Goal: Task Accomplishment & Management: Use online tool/utility

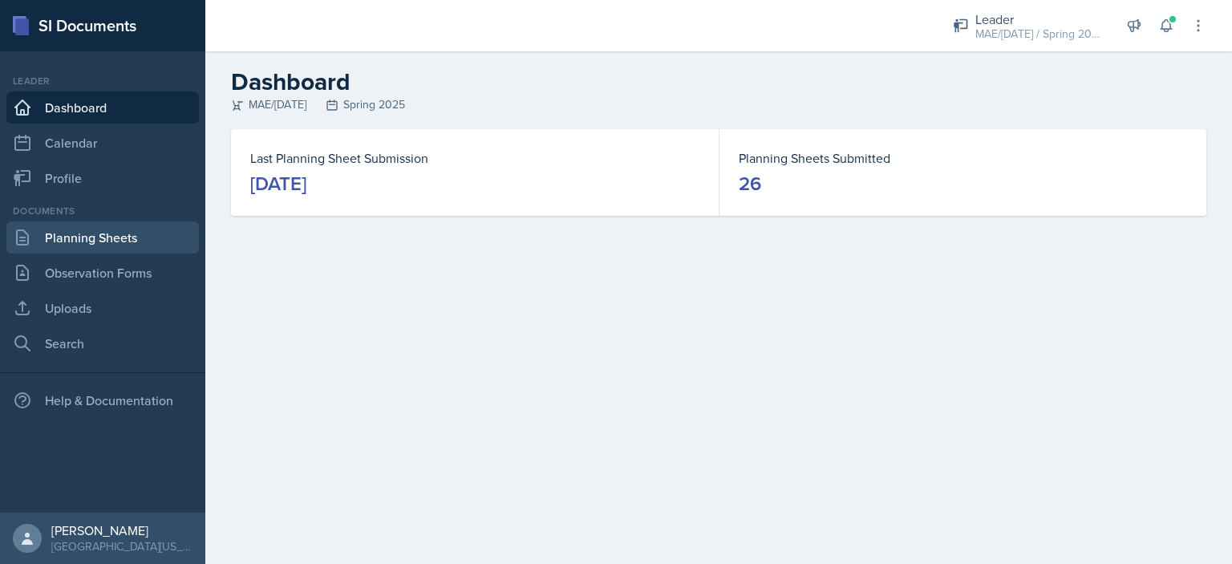
click at [136, 245] on link "Planning Sheets" at bounding box center [102, 237] width 192 height 32
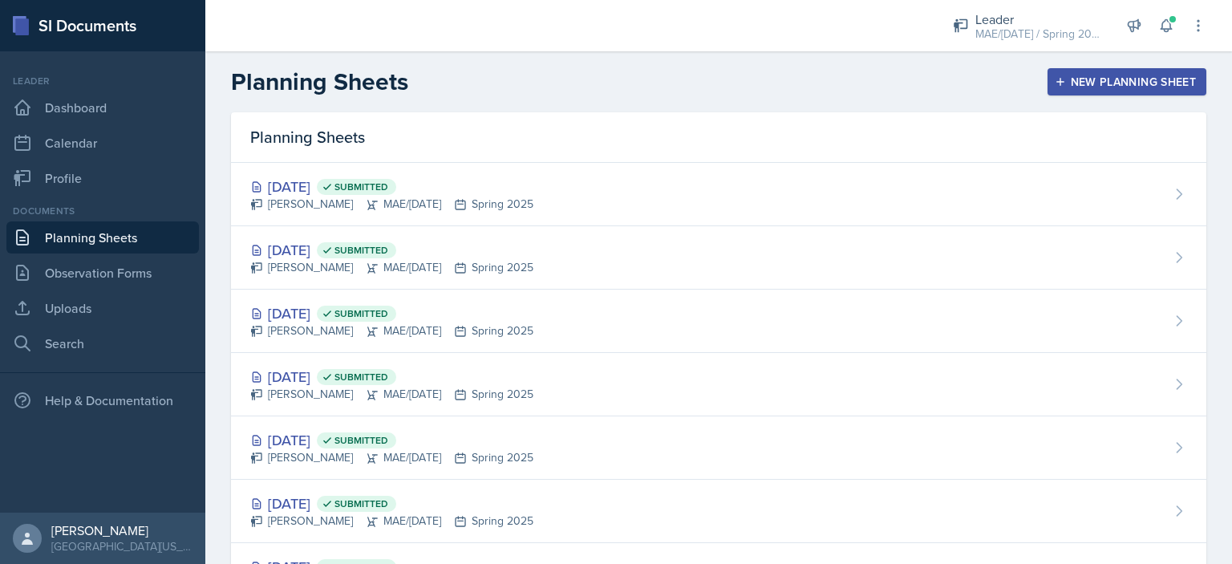
click at [1070, 76] on div "New Planning Sheet" at bounding box center [1127, 81] width 138 height 13
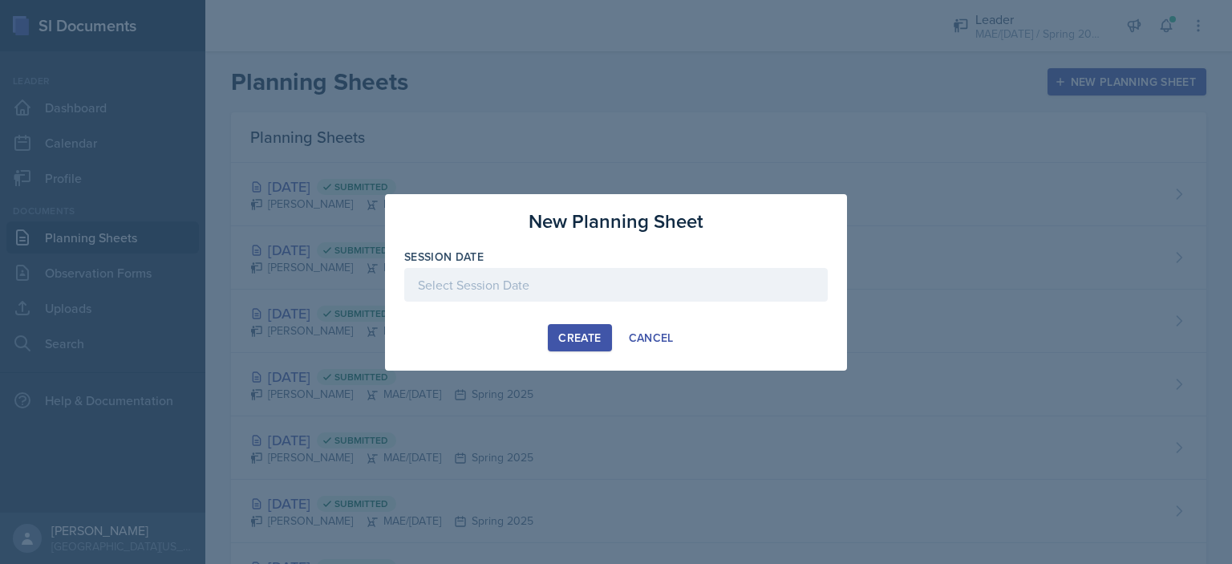
click at [547, 275] on div at bounding box center [615, 285] width 423 height 34
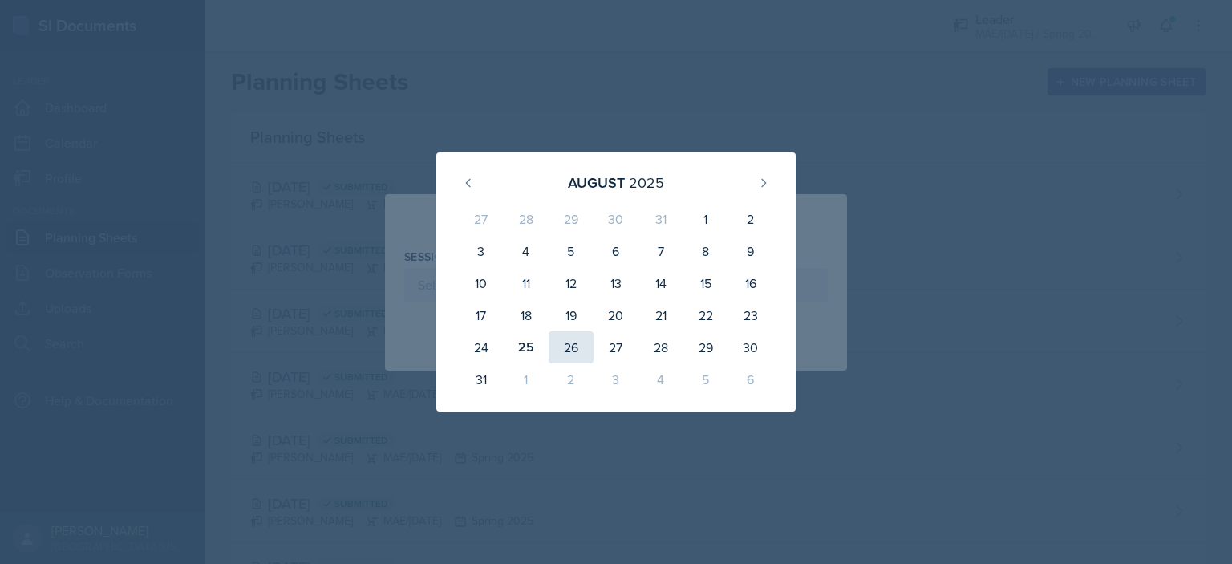
click at [574, 341] on div "26" at bounding box center [571, 347] width 45 height 32
type input "[DATE]"
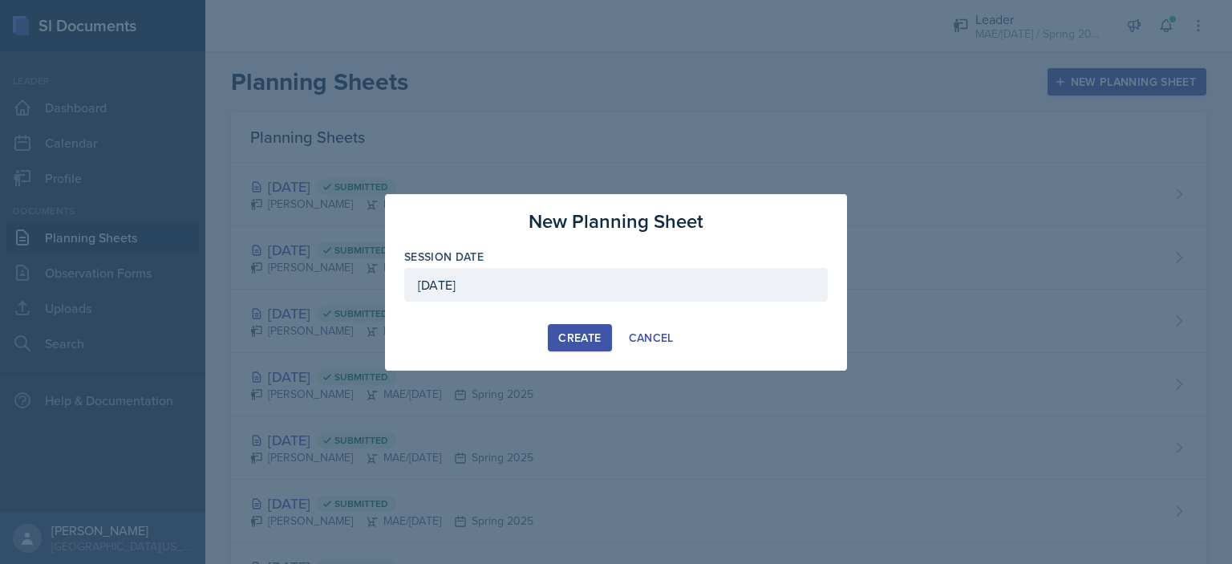
click at [557, 333] on button "Create" at bounding box center [579, 337] width 63 height 27
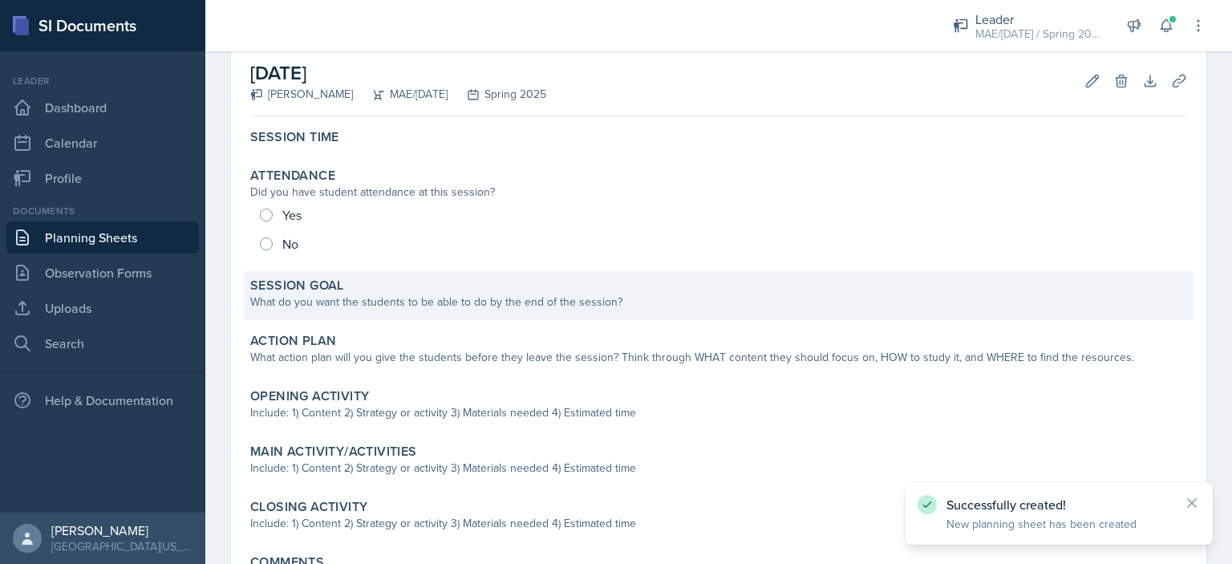
click at [456, 289] on div "Session Goal" at bounding box center [718, 285] width 937 height 16
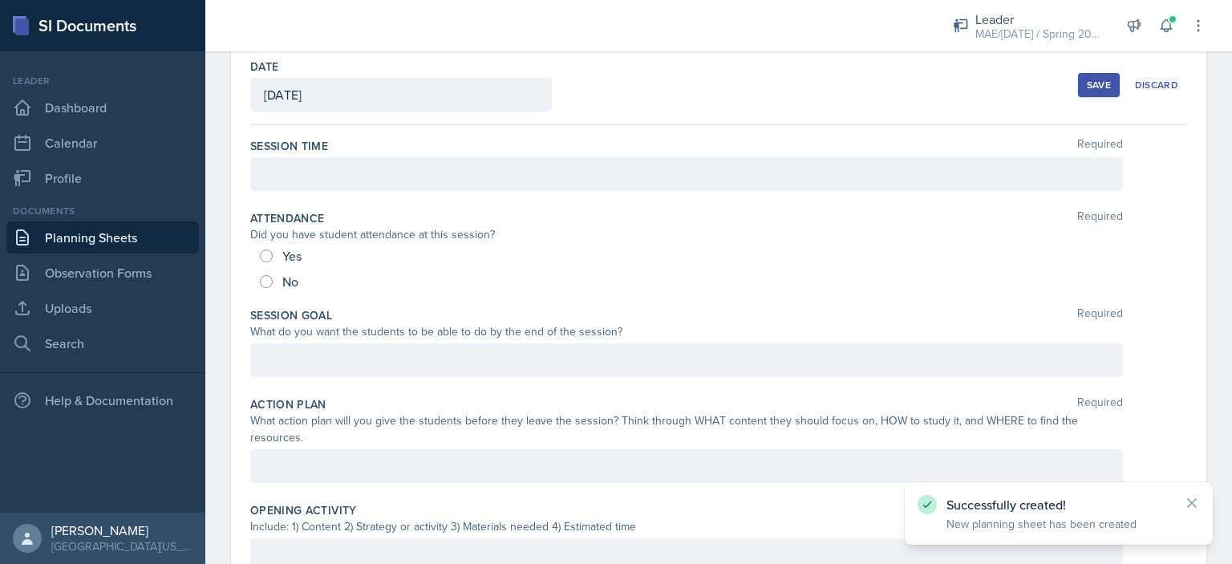
scroll to position [74, 0]
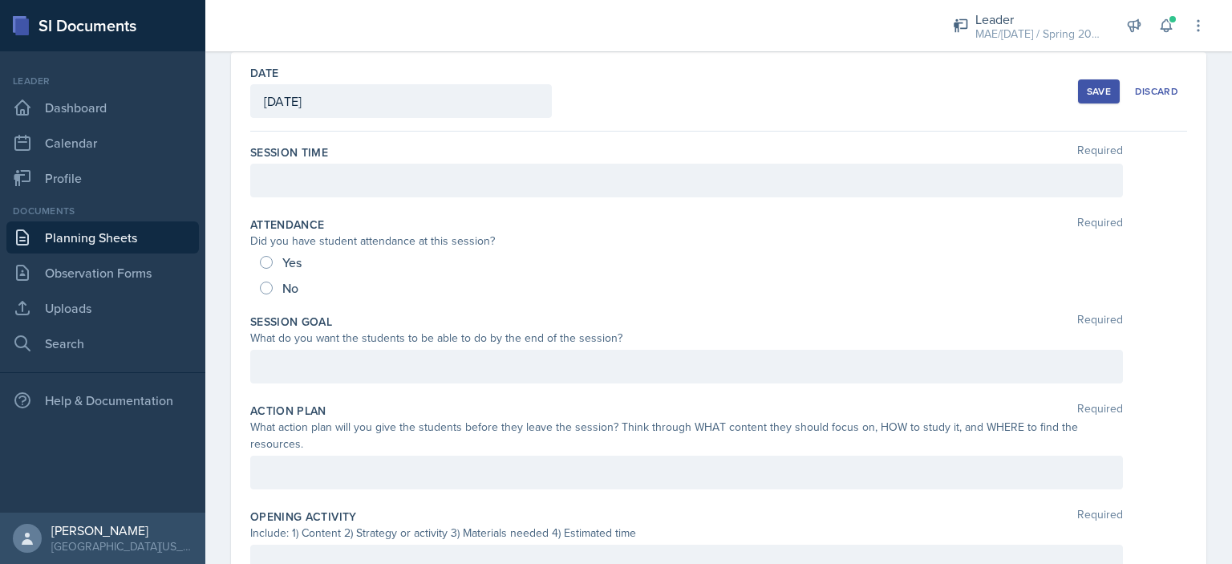
click at [335, 356] on div at bounding box center [686, 367] width 872 height 34
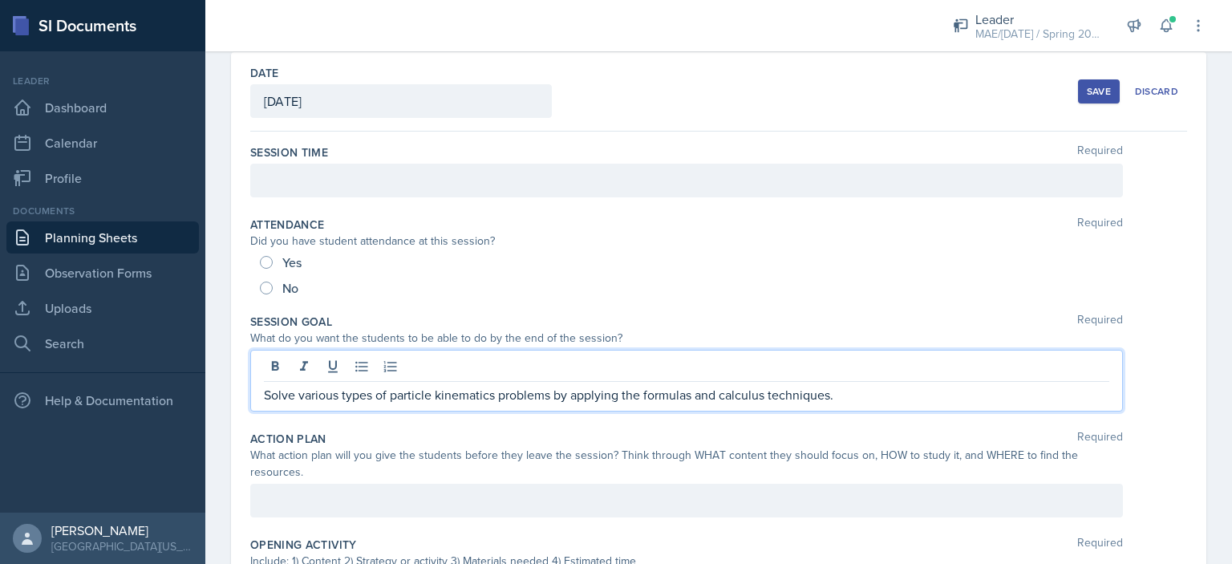
click at [327, 179] on p at bounding box center [686, 180] width 845 height 19
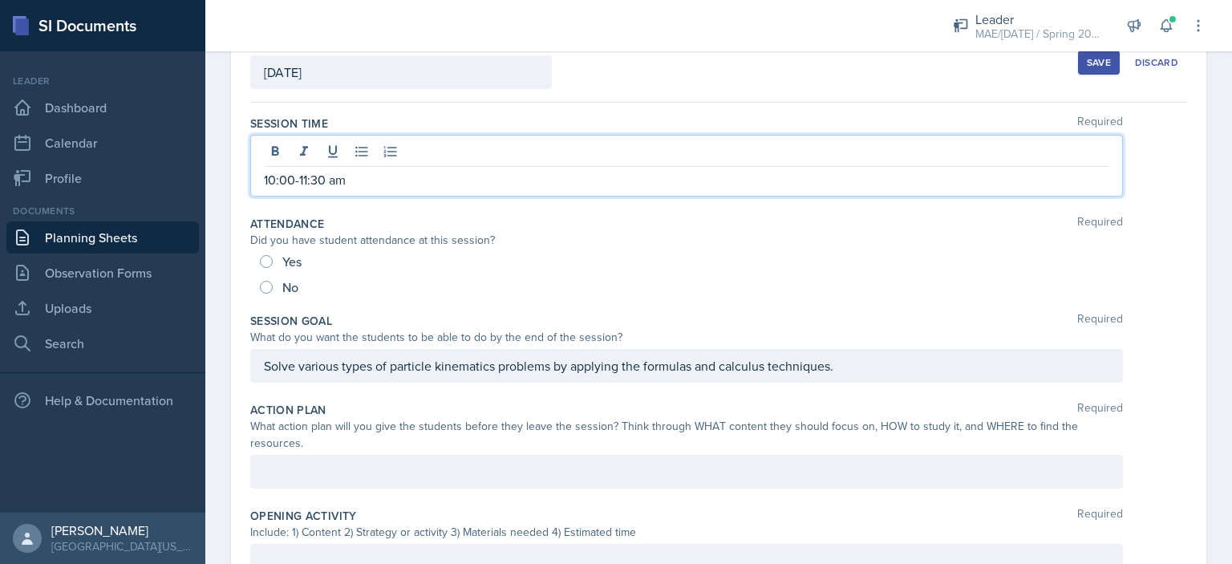
click at [633, 218] on div "Attendance Required" at bounding box center [718, 224] width 937 height 16
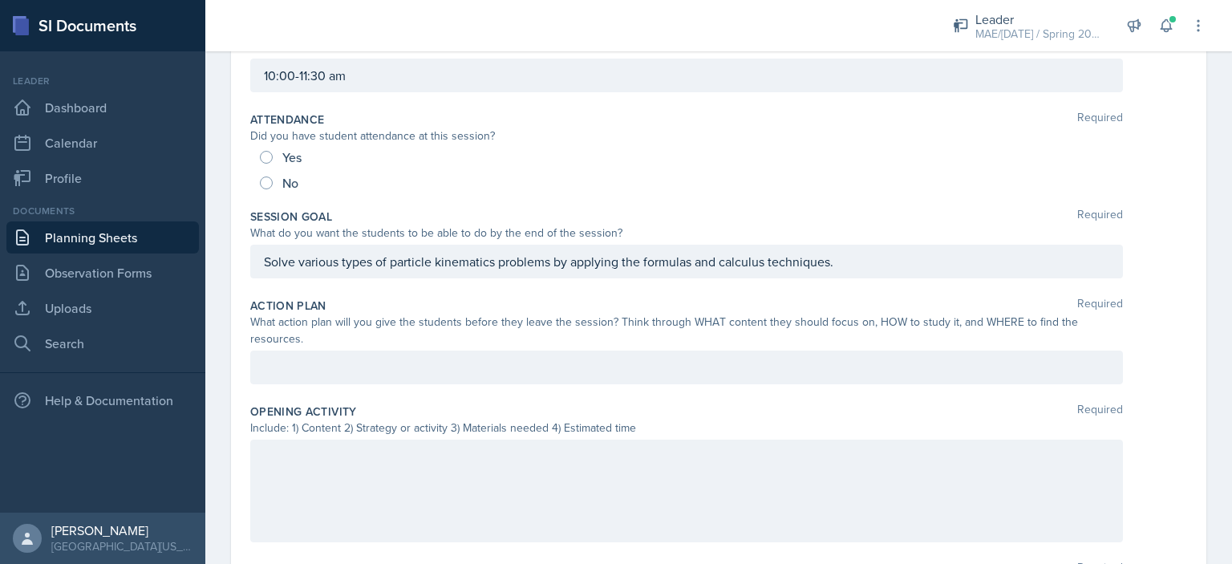
scroll to position [183, 0]
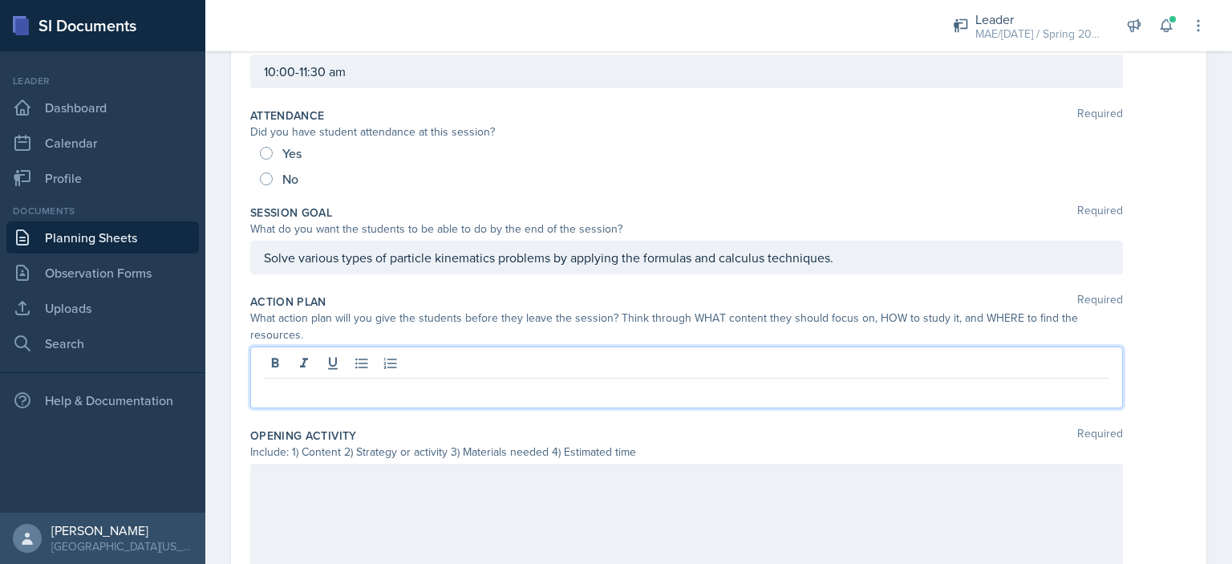
click at [370, 360] on div at bounding box center [686, 377] width 872 height 62
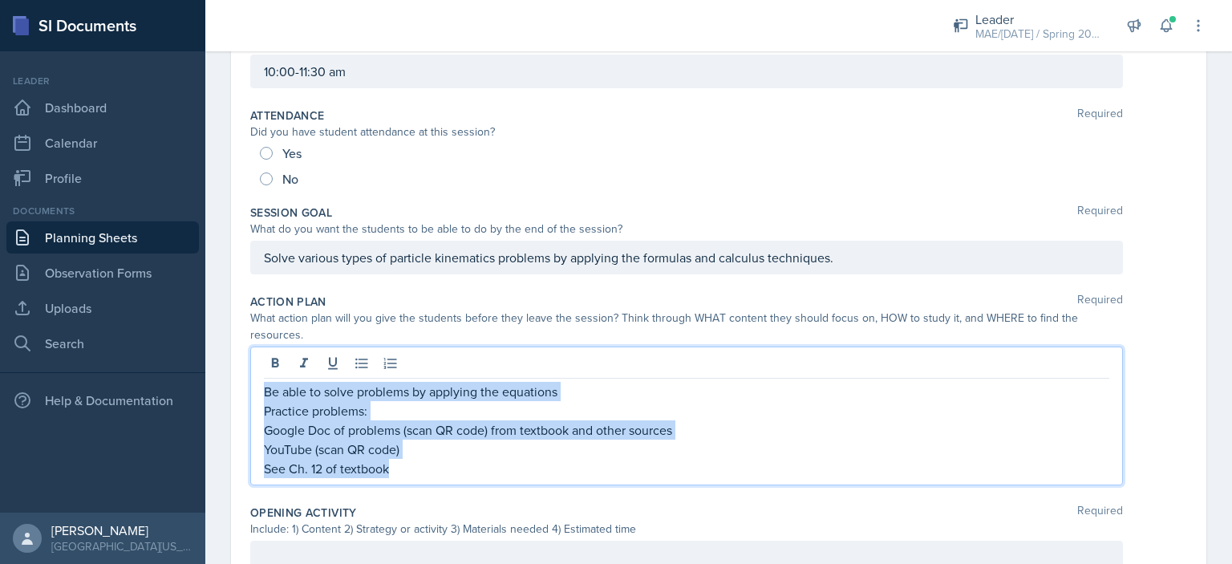
drag, startPoint x: 419, startPoint y: 464, endPoint x: 229, endPoint y: 342, distance: 226.5
click at [229, 342] on div "Date [DATE] [DATE] 27 28 29 30 31 1 2 3 4 5 6 7 8 9 10 11 12 13 14 15 16 17 18 …" at bounding box center [718, 551] width 1026 height 1217
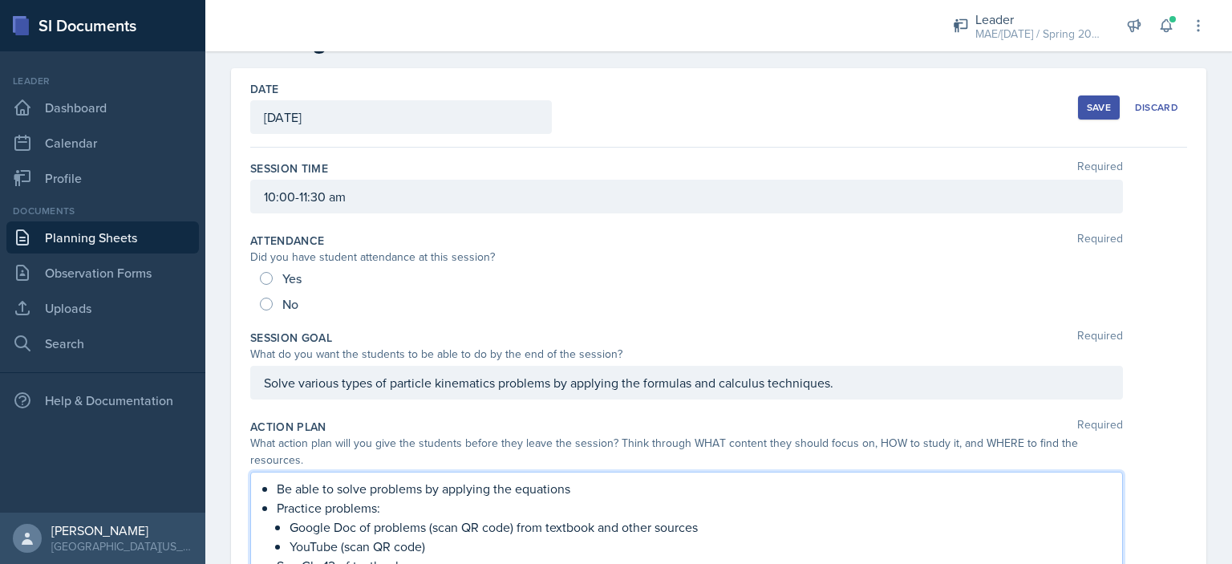
scroll to position [0, 0]
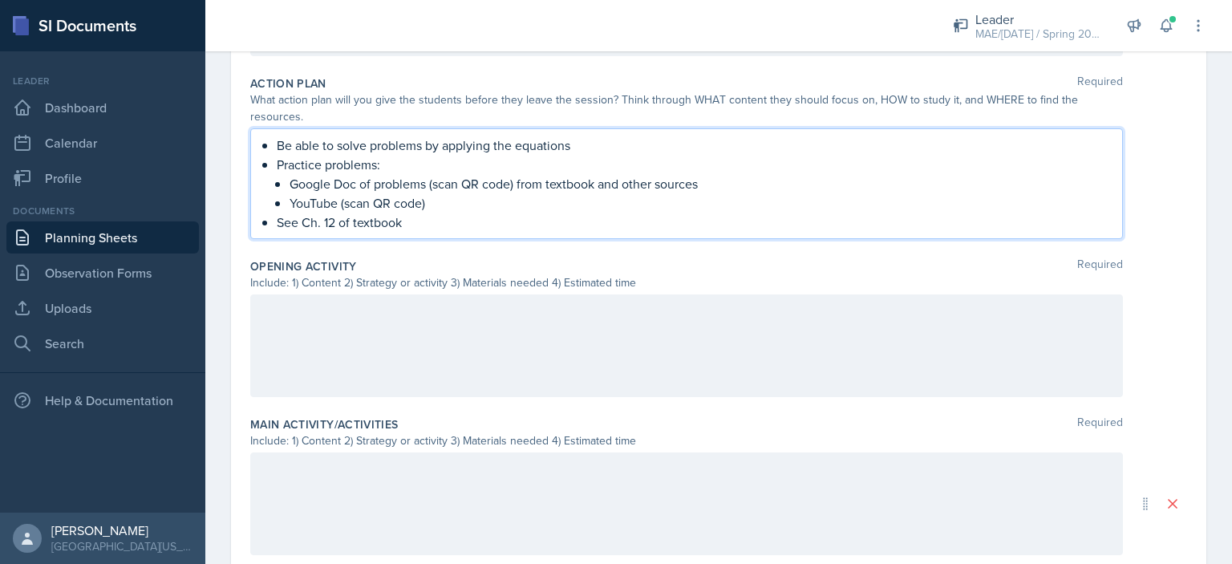
click at [439, 312] on p at bounding box center [686, 311] width 845 height 19
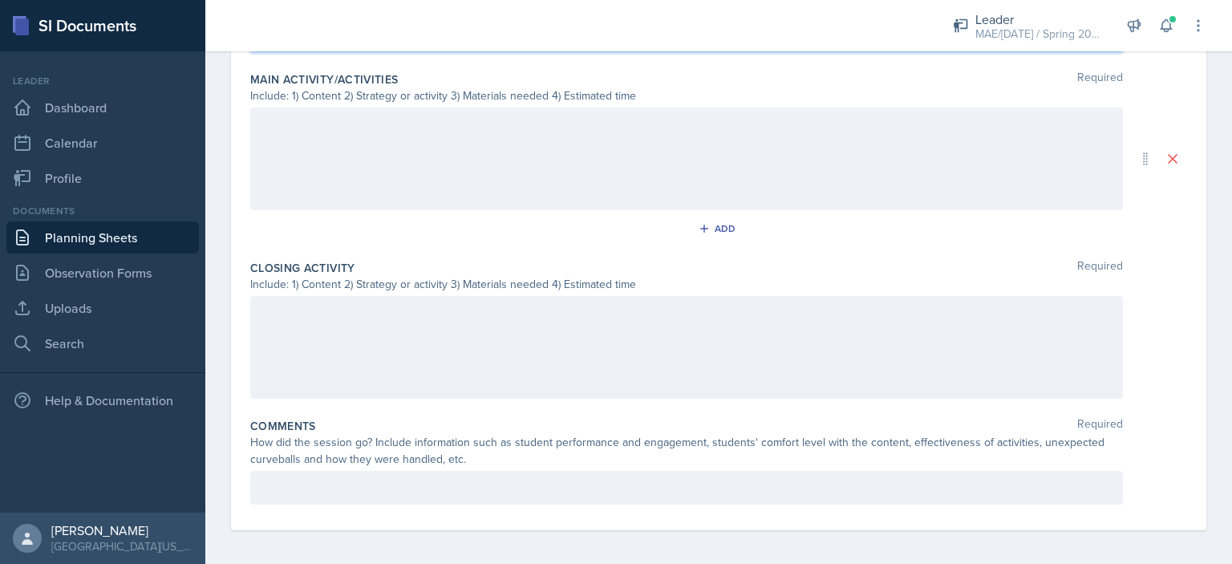
scroll to position [748, 0]
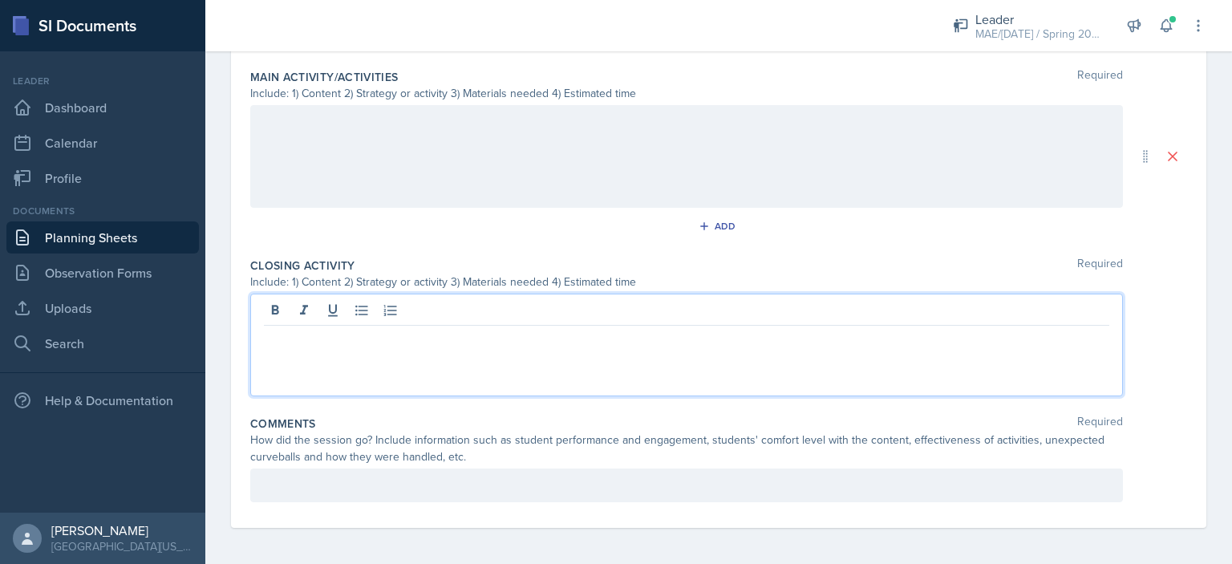
click at [322, 301] on div at bounding box center [686, 345] width 872 height 103
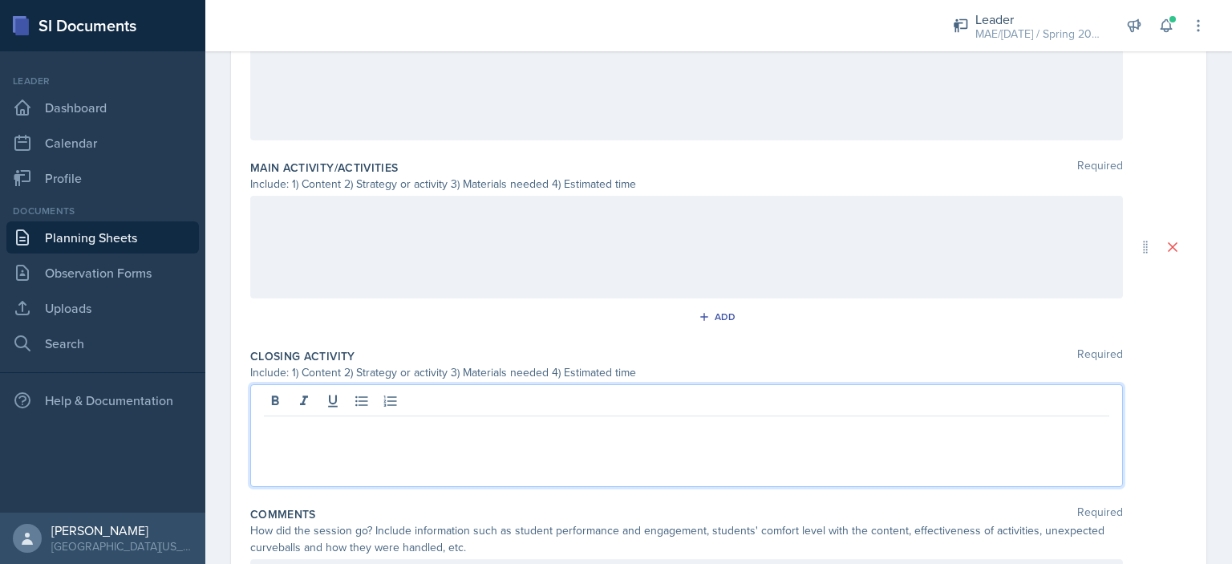
scroll to position [668, 0]
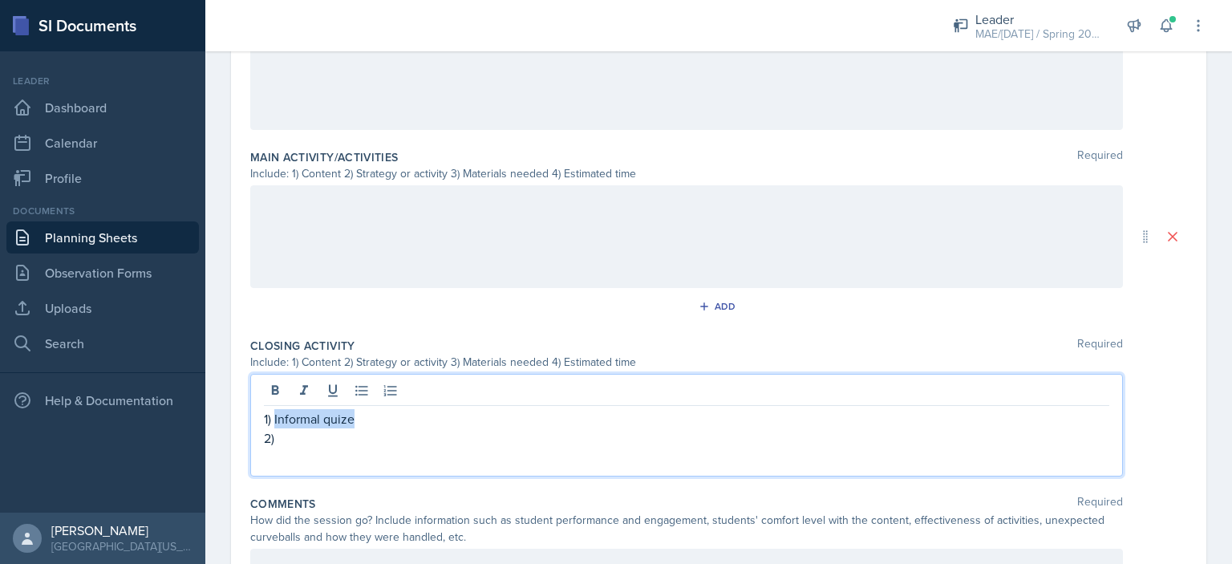
drag, startPoint x: 383, startPoint y: 417, endPoint x: 276, endPoint y: 415, distance: 106.7
click at [276, 415] on p "1) Informal quize" at bounding box center [686, 418] width 845 height 19
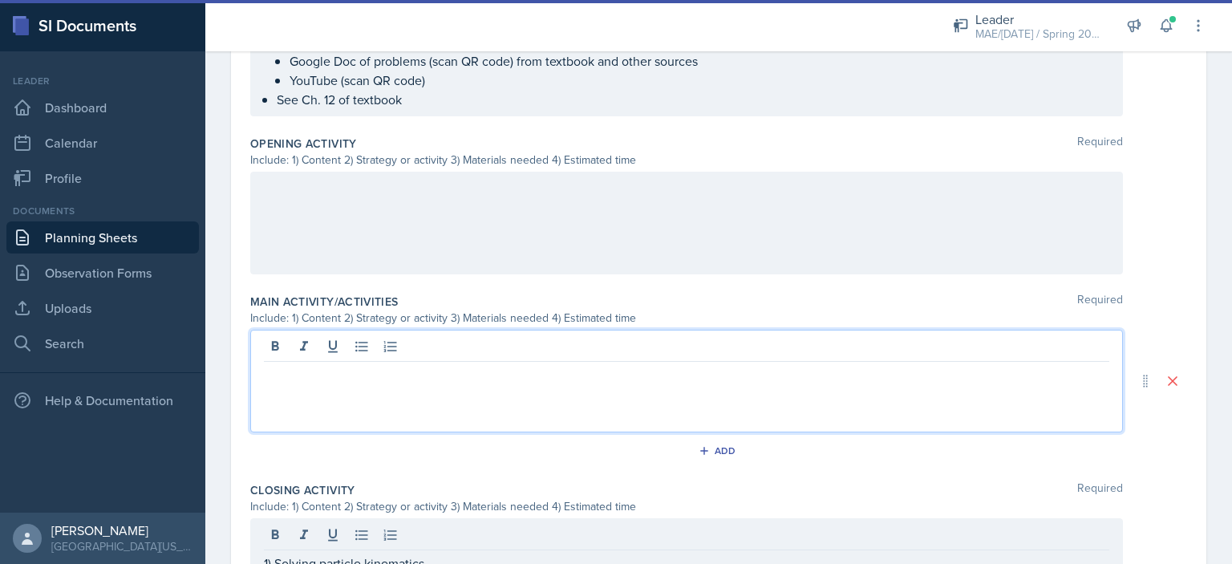
scroll to position [552, 0]
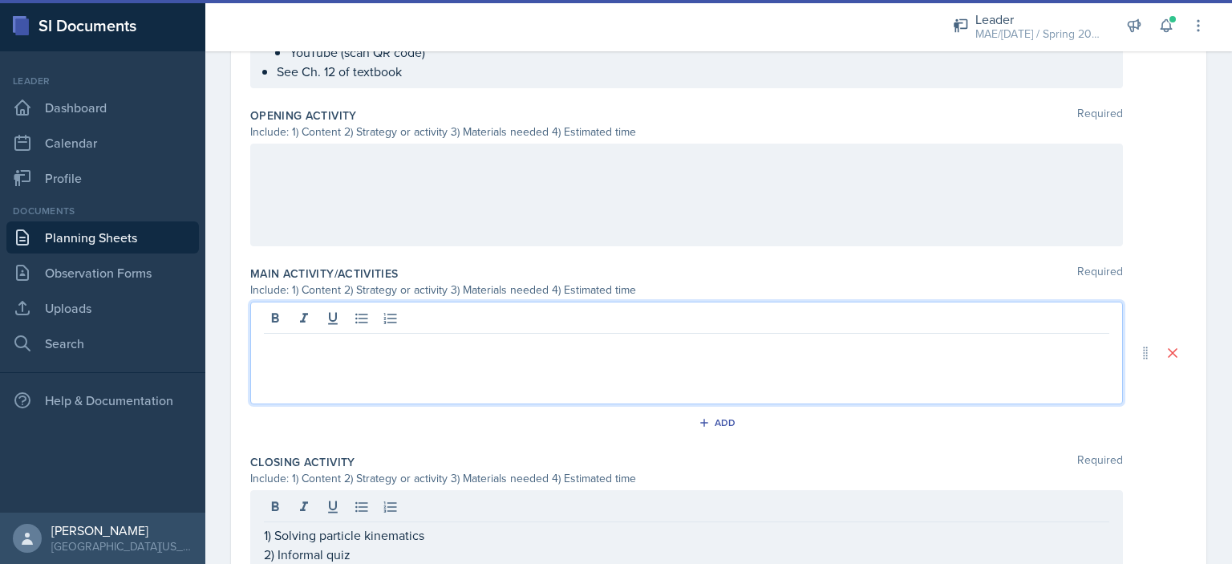
click at [416, 337] on p at bounding box center [686, 346] width 845 height 19
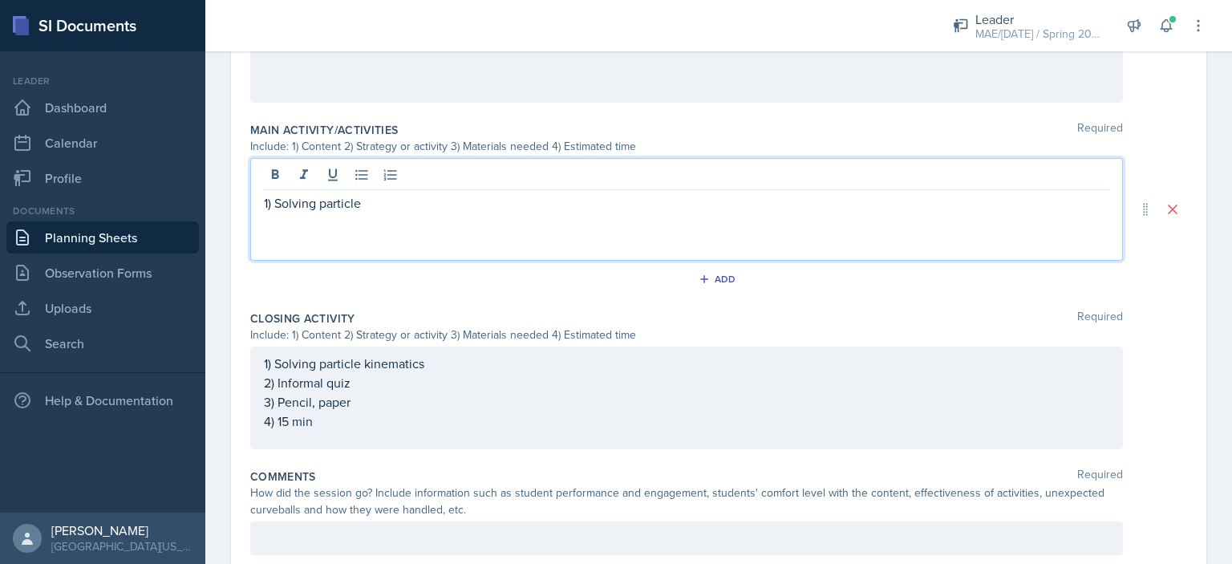
scroll to position [588, 0]
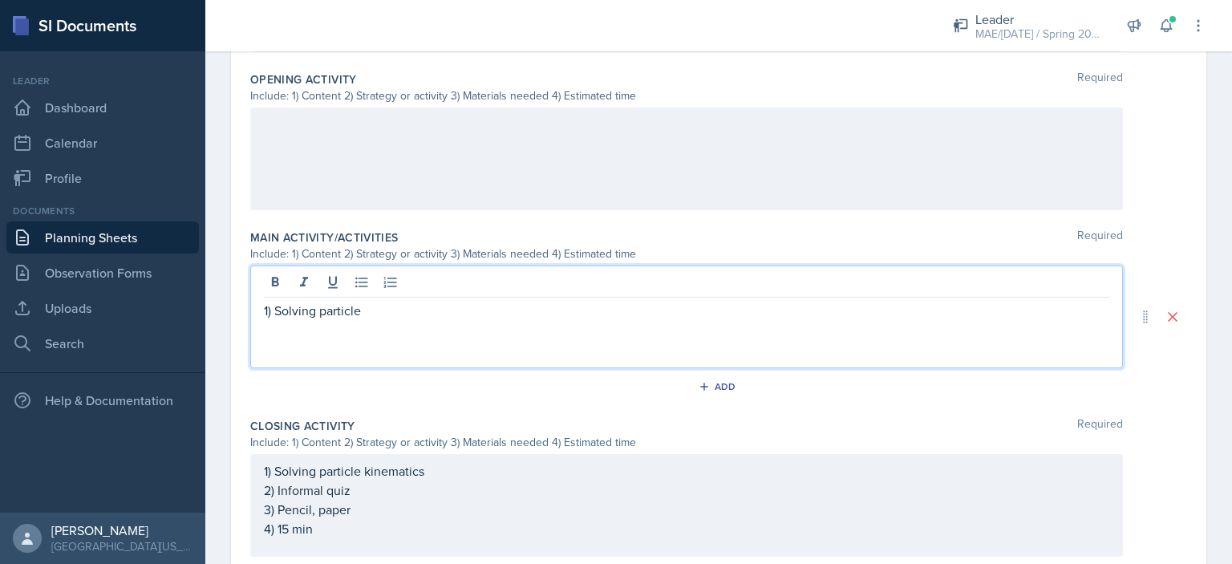
click at [348, 144] on div at bounding box center [686, 158] width 872 height 103
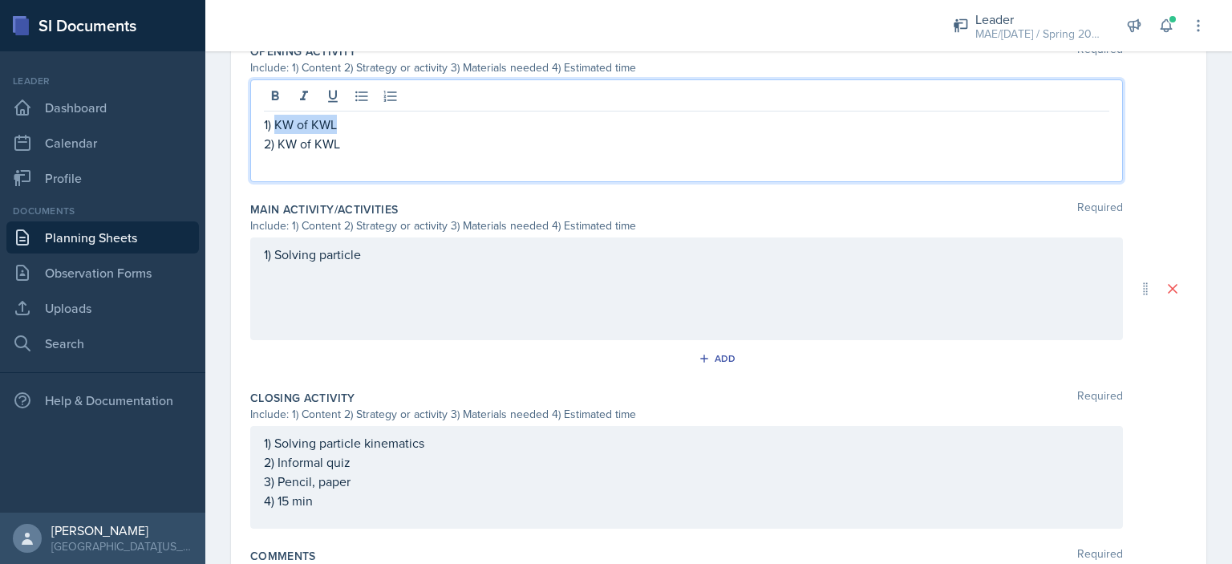
drag, startPoint x: 342, startPoint y: 119, endPoint x: 285, endPoint y: 128, distance: 57.6
click at [277, 121] on p "1) KW of KWL" at bounding box center [686, 124] width 845 height 19
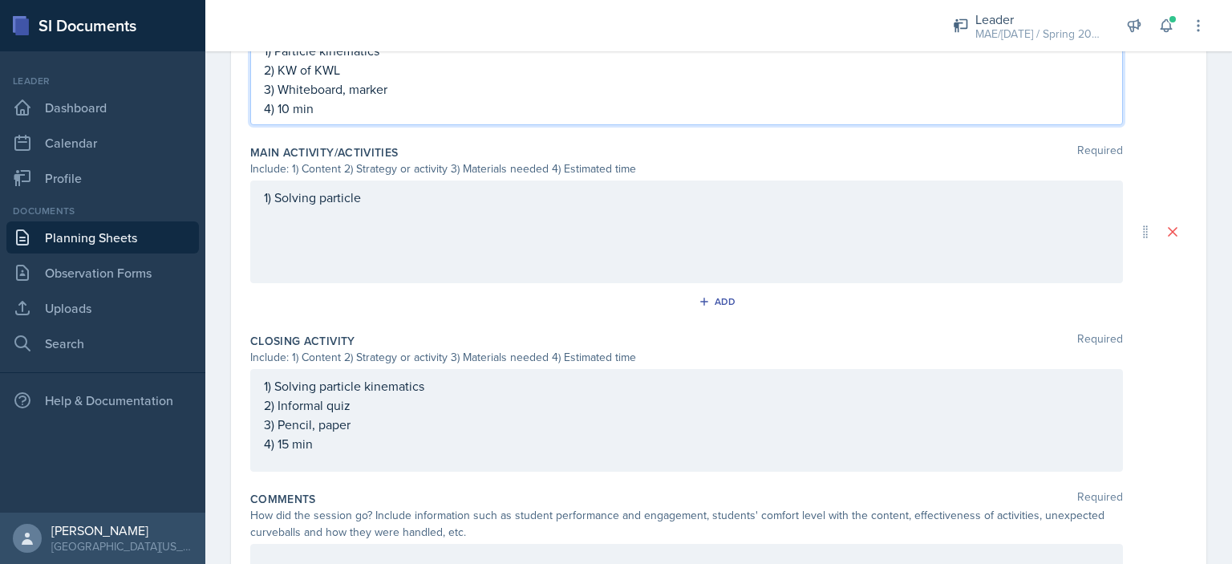
scroll to position [696, 0]
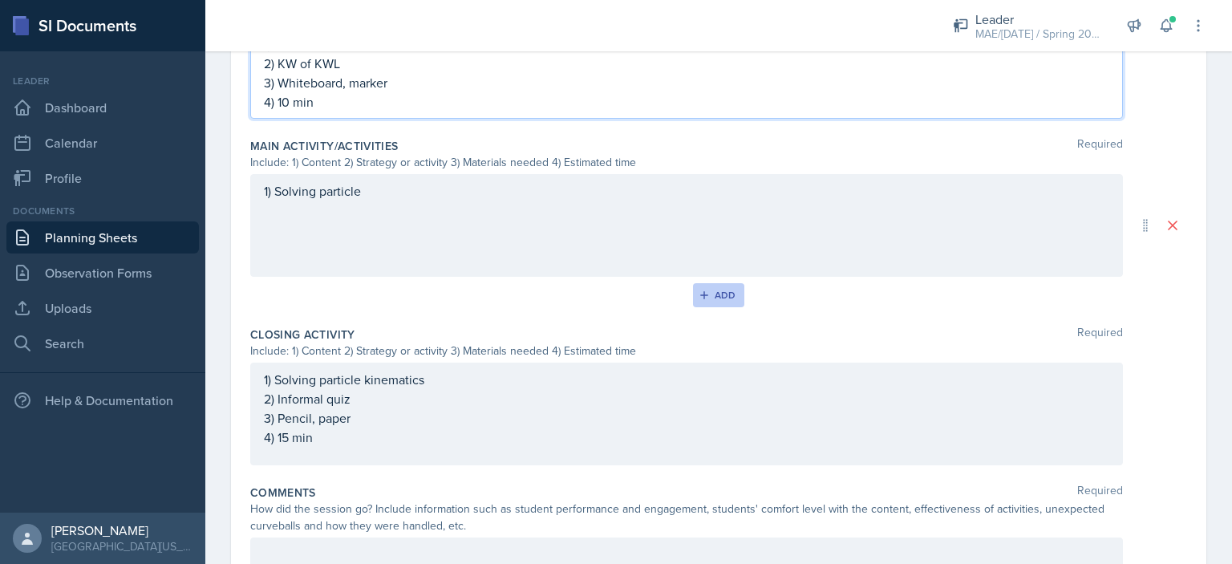
click at [701, 292] on icon "button" at bounding box center [703, 294] width 11 height 11
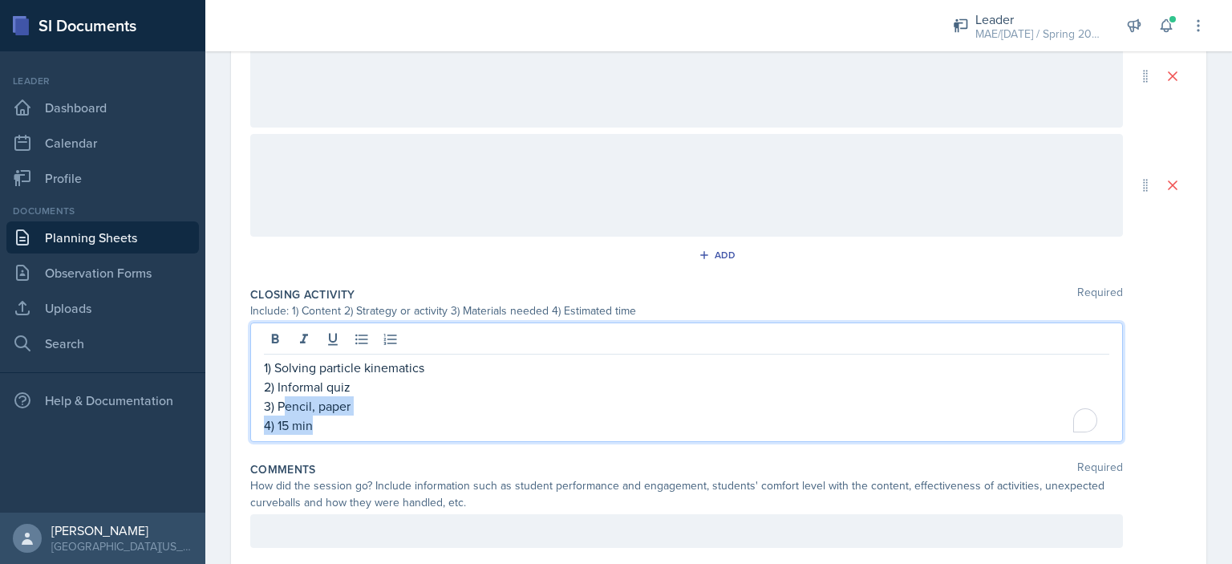
scroll to position [856, 0]
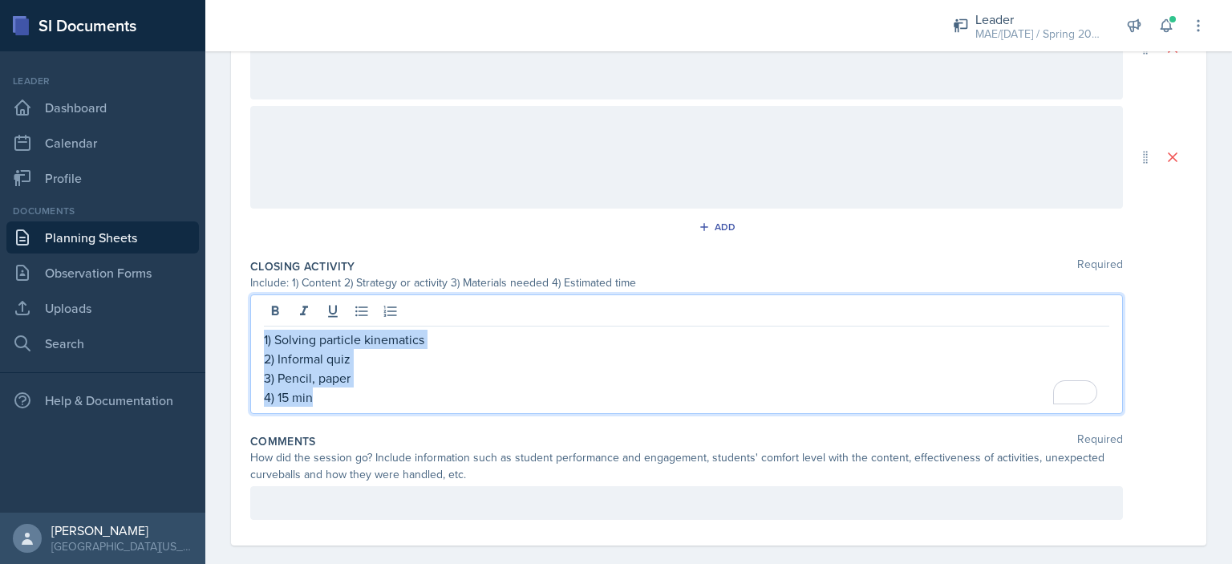
drag, startPoint x: 290, startPoint y: 390, endPoint x: 254, endPoint y: 340, distance: 61.4
click at [260, 336] on div "1) Solving particle kinematics 2) Informal quiz 3) Pencil, paper 4) 15 min" at bounding box center [686, 353] width 872 height 119
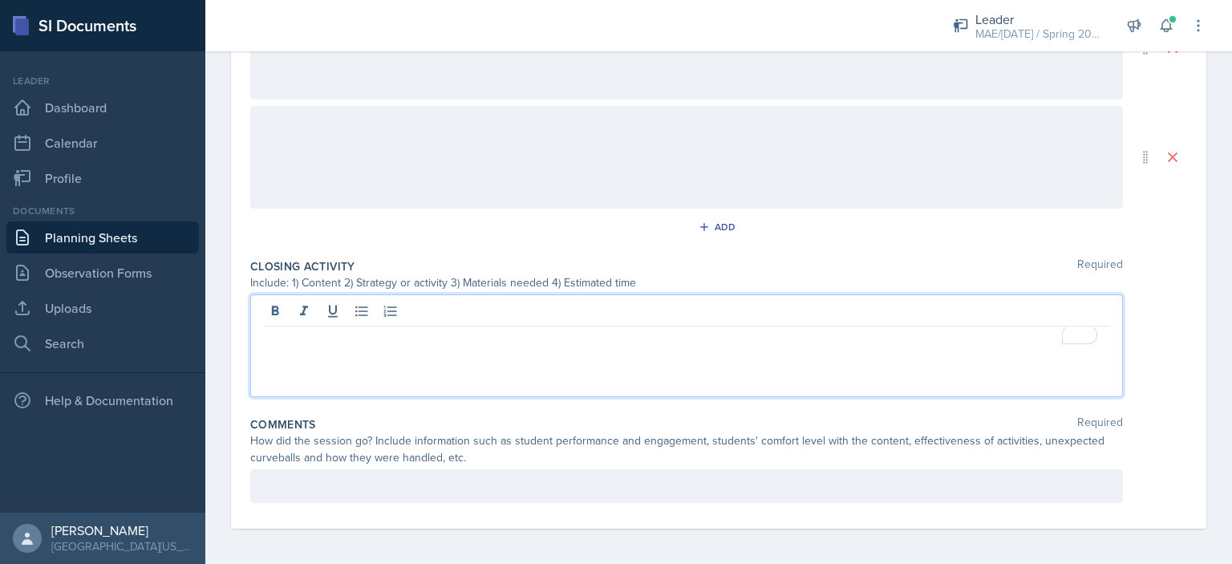
click at [318, 133] on div at bounding box center [686, 157] width 872 height 103
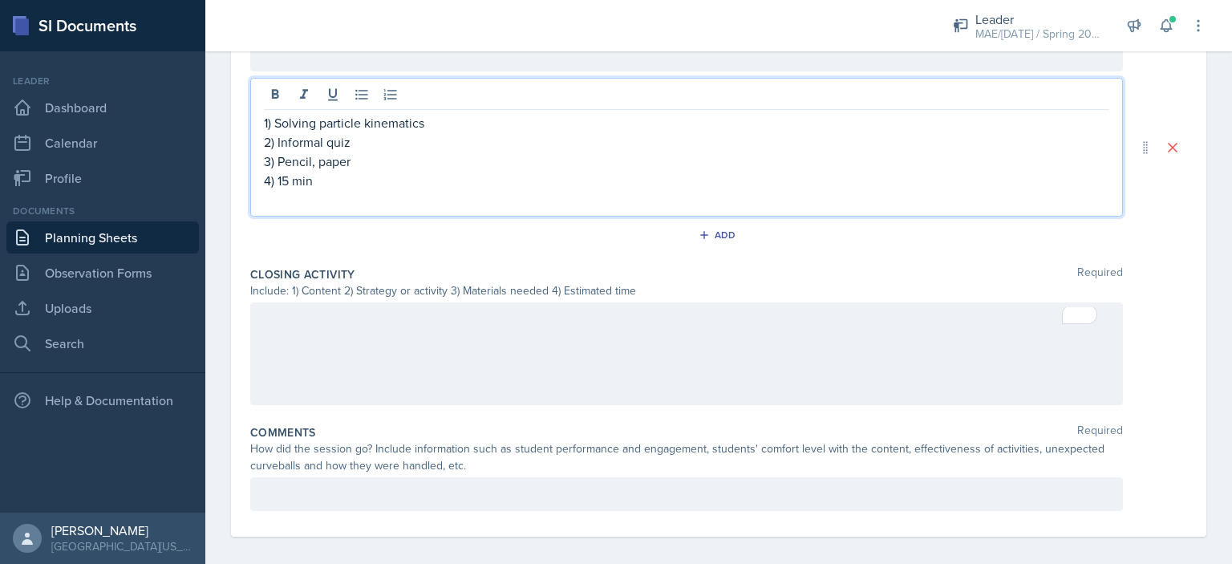
click at [337, 326] on div at bounding box center [686, 353] width 872 height 103
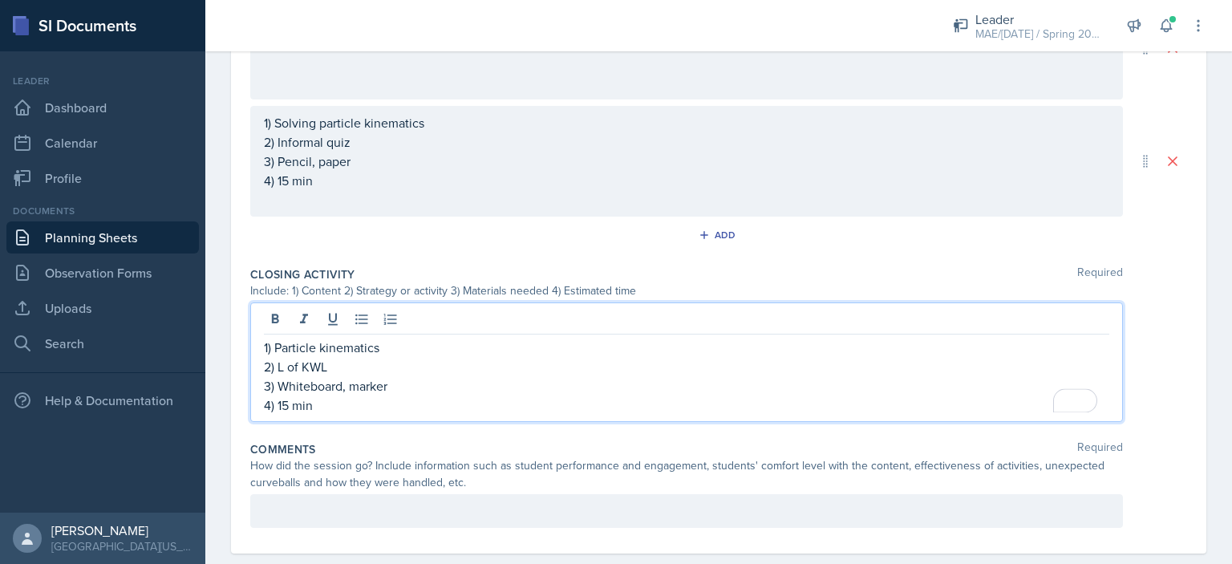
click at [282, 175] on p "4) 15 min" at bounding box center [686, 180] width 845 height 19
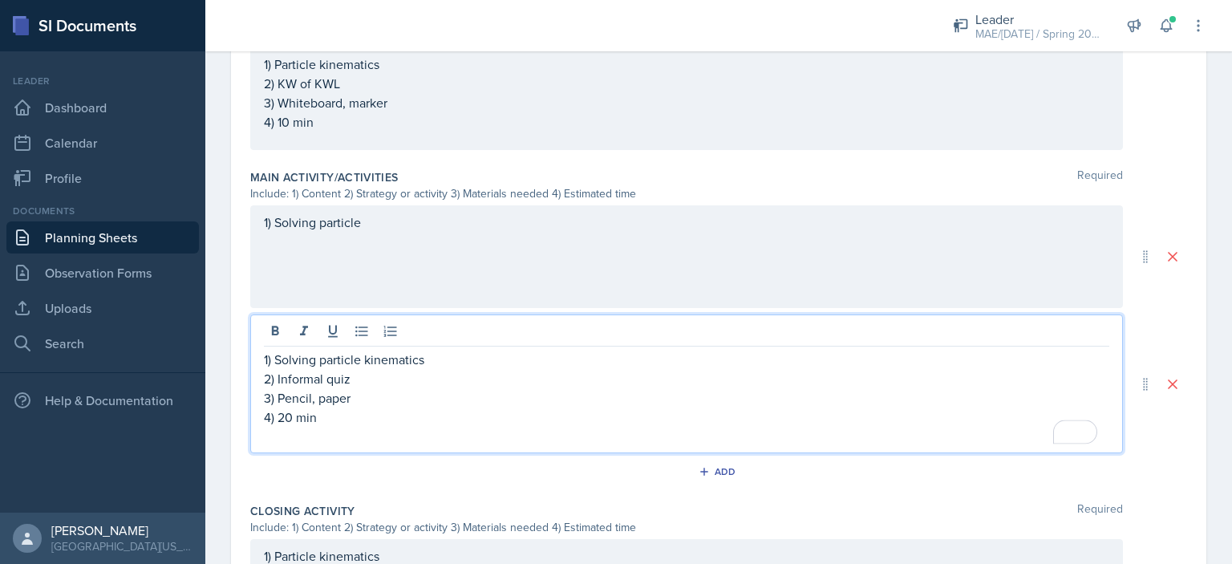
scroll to position [644, 0]
click at [446, 227] on p "1) Solving particle" at bounding box center [686, 226] width 845 height 19
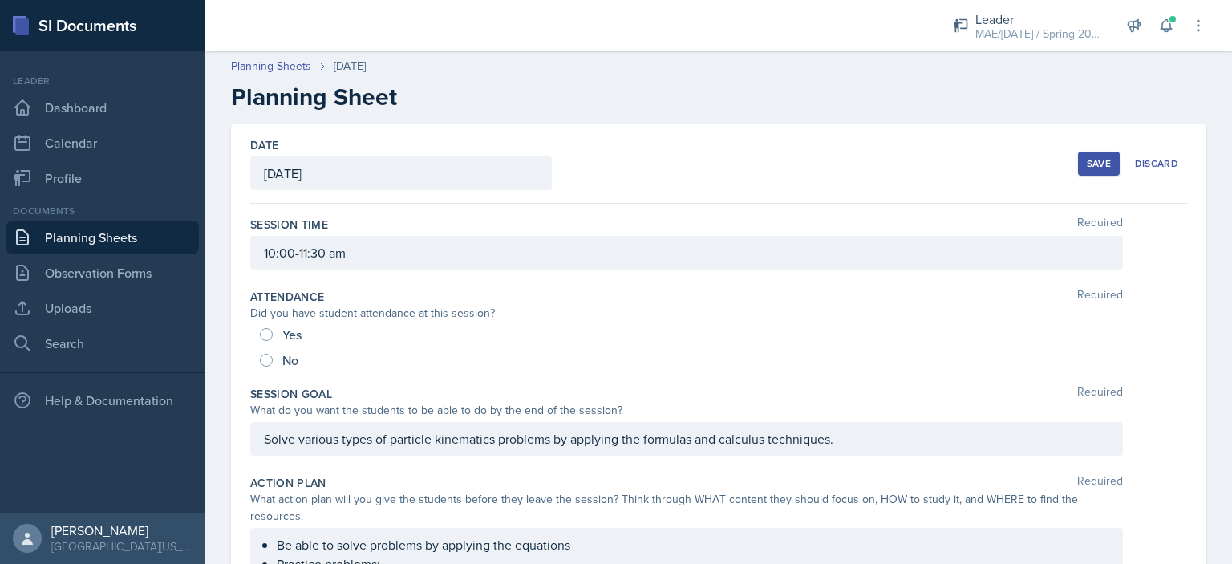
scroll to position [0, 0]
click at [1087, 163] on div "Save" at bounding box center [1099, 165] width 24 height 13
